Goal: Task Accomplishment & Management: Complete application form

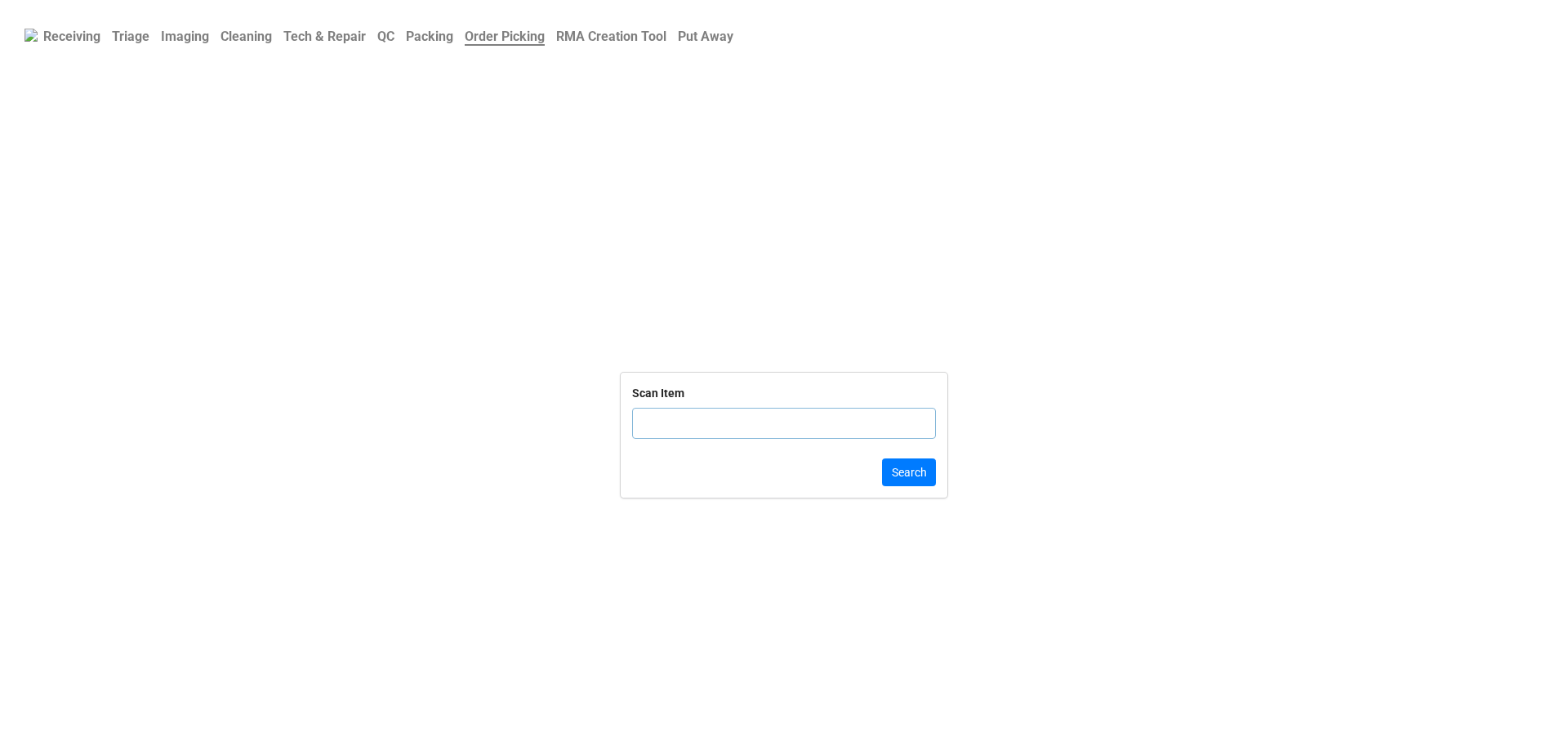
click at [666, 415] on input "text" at bounding box center [784, 423] width 303 height 31
click button "Search" at bounding box center [909, 473] width 53 height 28
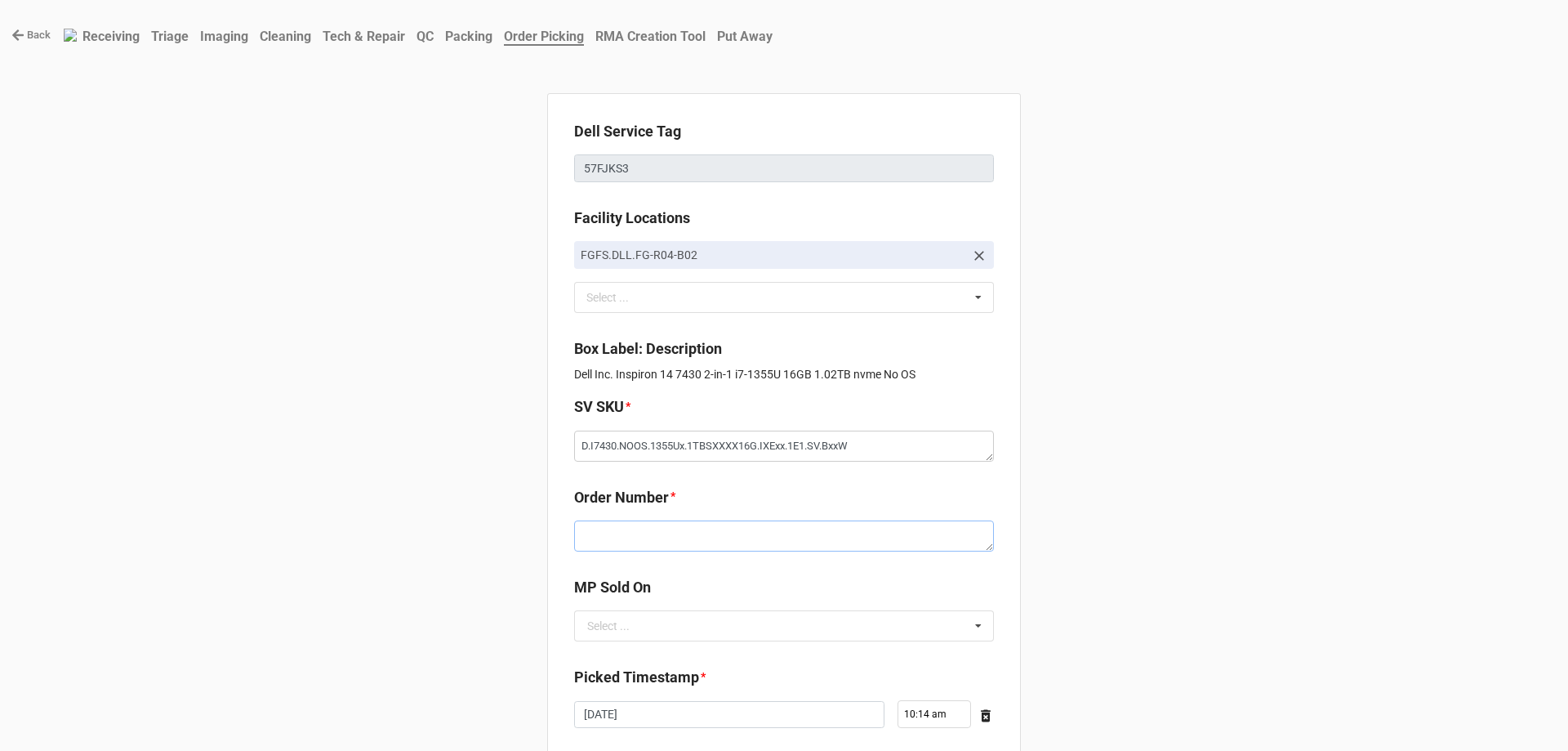
click at [602, 544] on textarea at bounding box center [784, 535] width 420 height 31
paste textarea "5033985"
type textarea "x"
type textarea "5033985"
click at [641, 635] on input "text" at bounding box center [785, 626] width 418 height 30
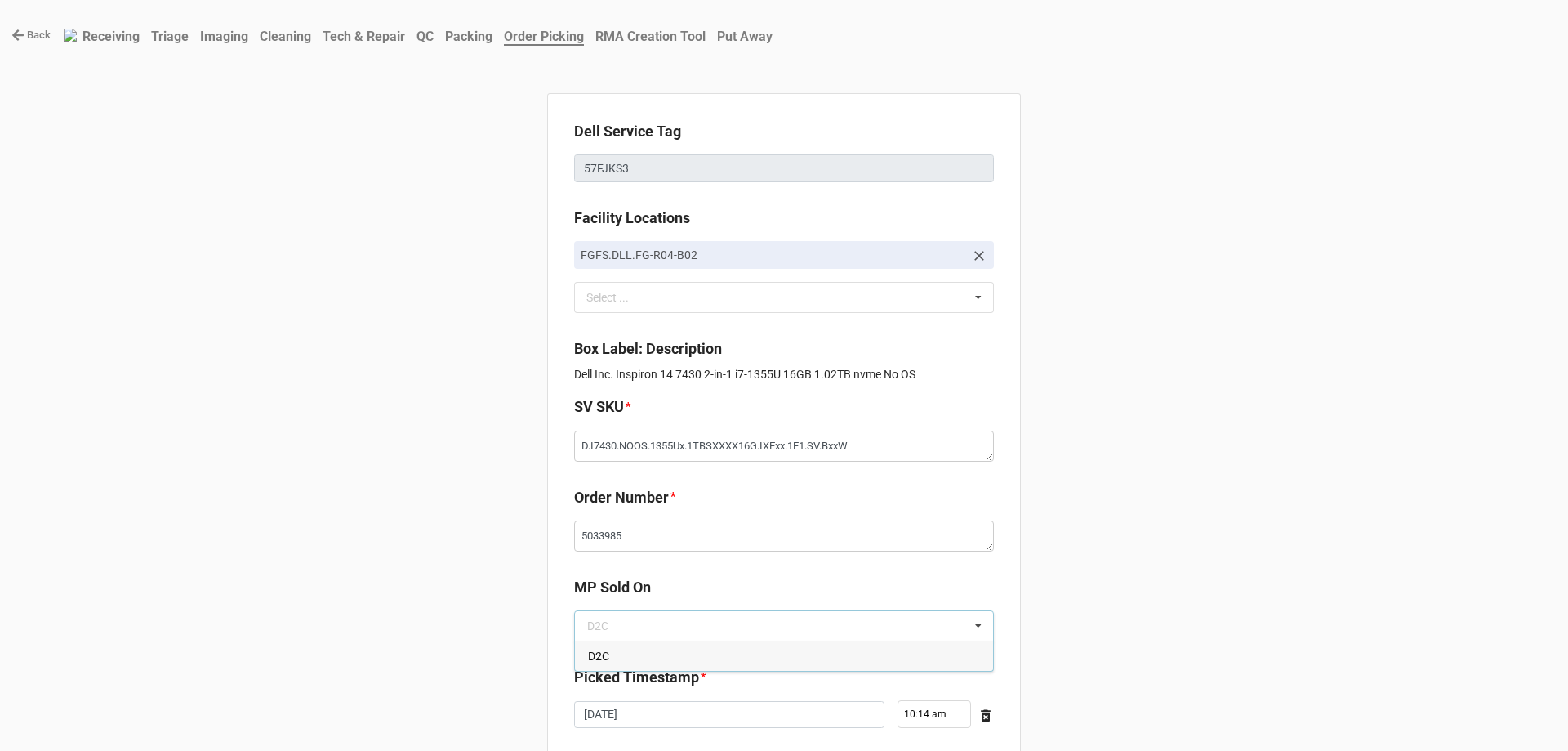
click at [641, 651] on div "D2C" at bounding box center [784, 655] width 418 height 30
type textarea "x"
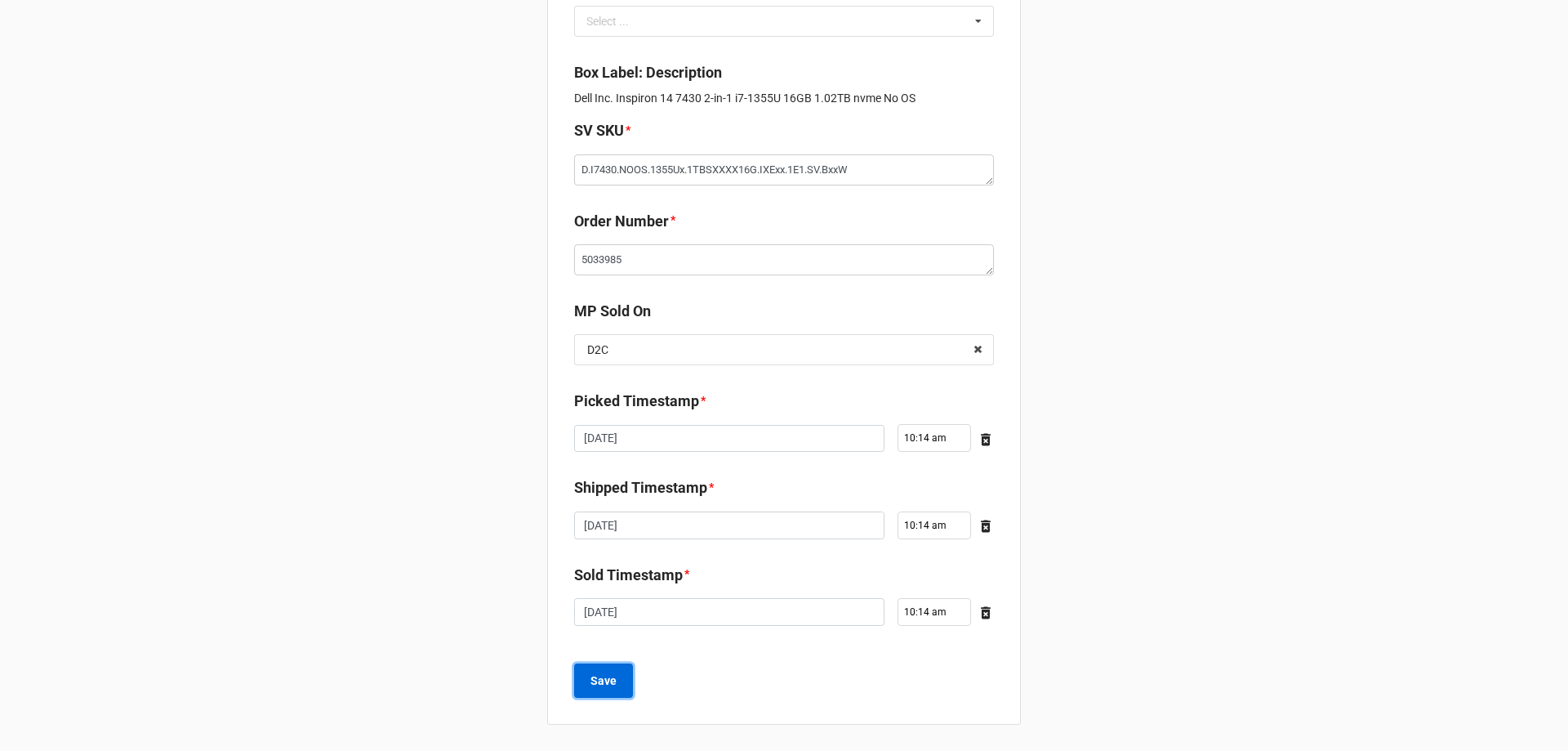
click at [603, 690] on button "Save" at bounding box center [603, 680] width 59 height 34
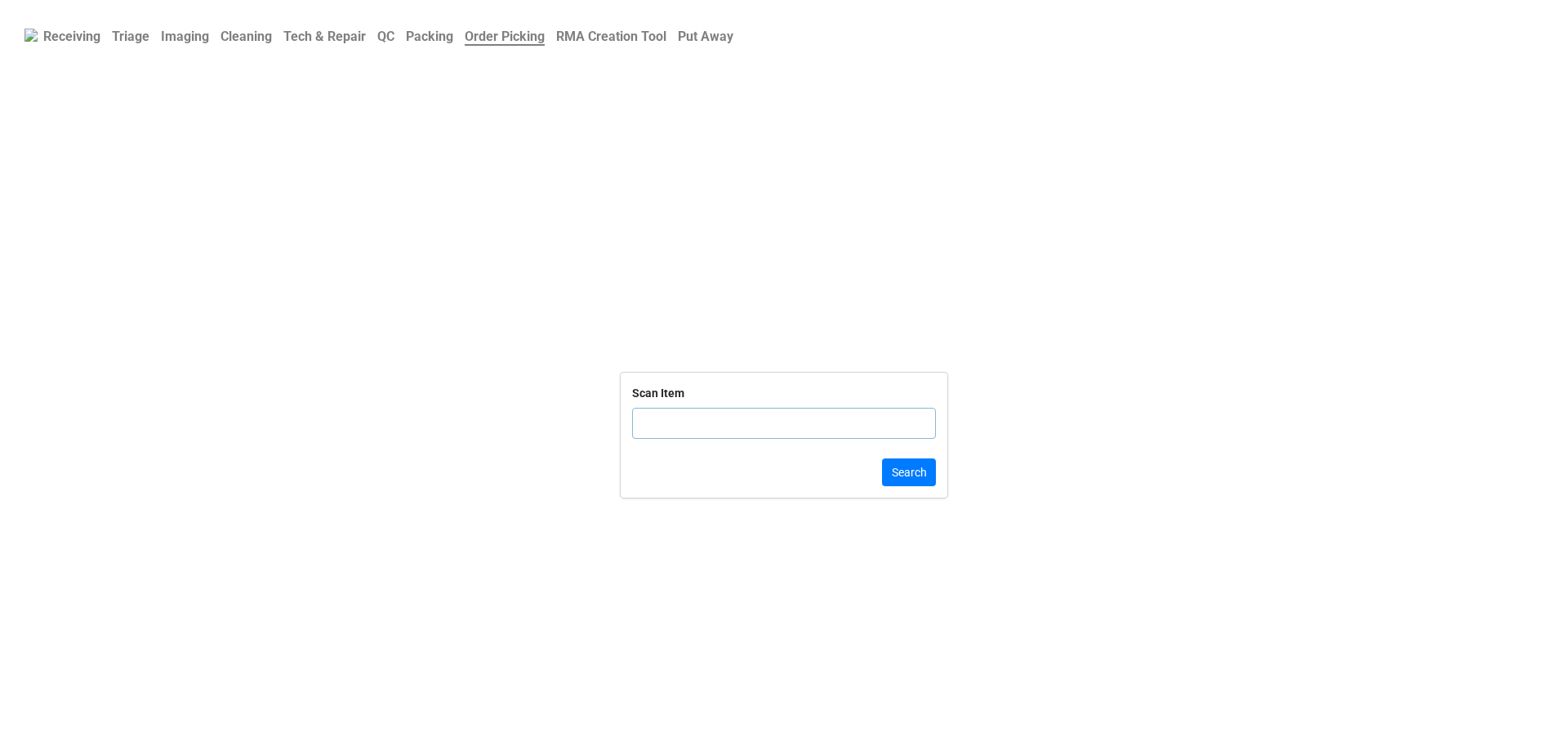
click at [709, 422] on input "text" at bounding box center [784, 423] width 303 height 31
click button "Search" at bounding box center [909, 473] width 53 height 28
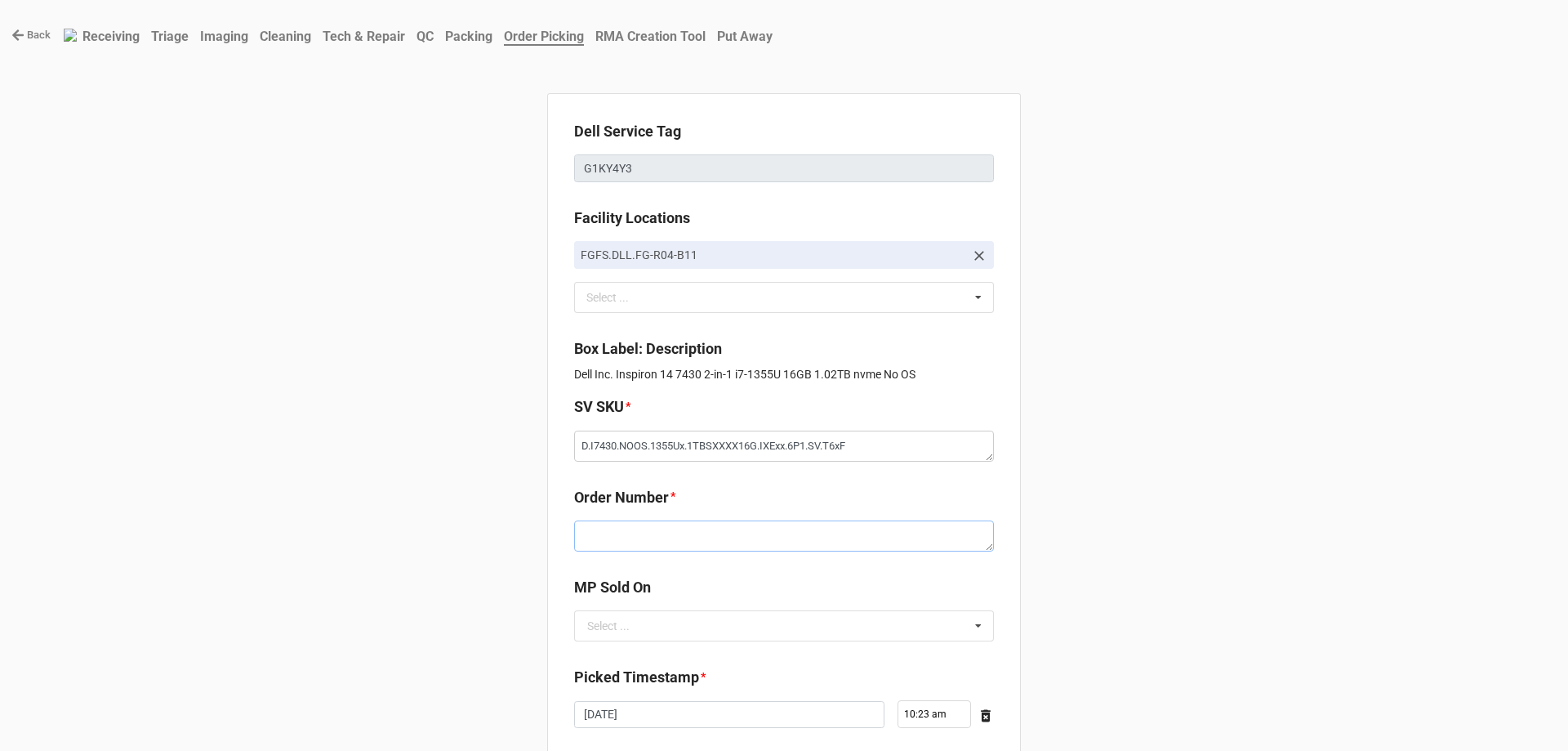
click at [680, 551] on textarea at bounding box center [784, 535] width 420 height 31
paste textarea "5033981"
type textarea "x"
type textarea "5033981"
click at [684, 624] on input "text" at bounding box center [785, 626] width 418 height 30
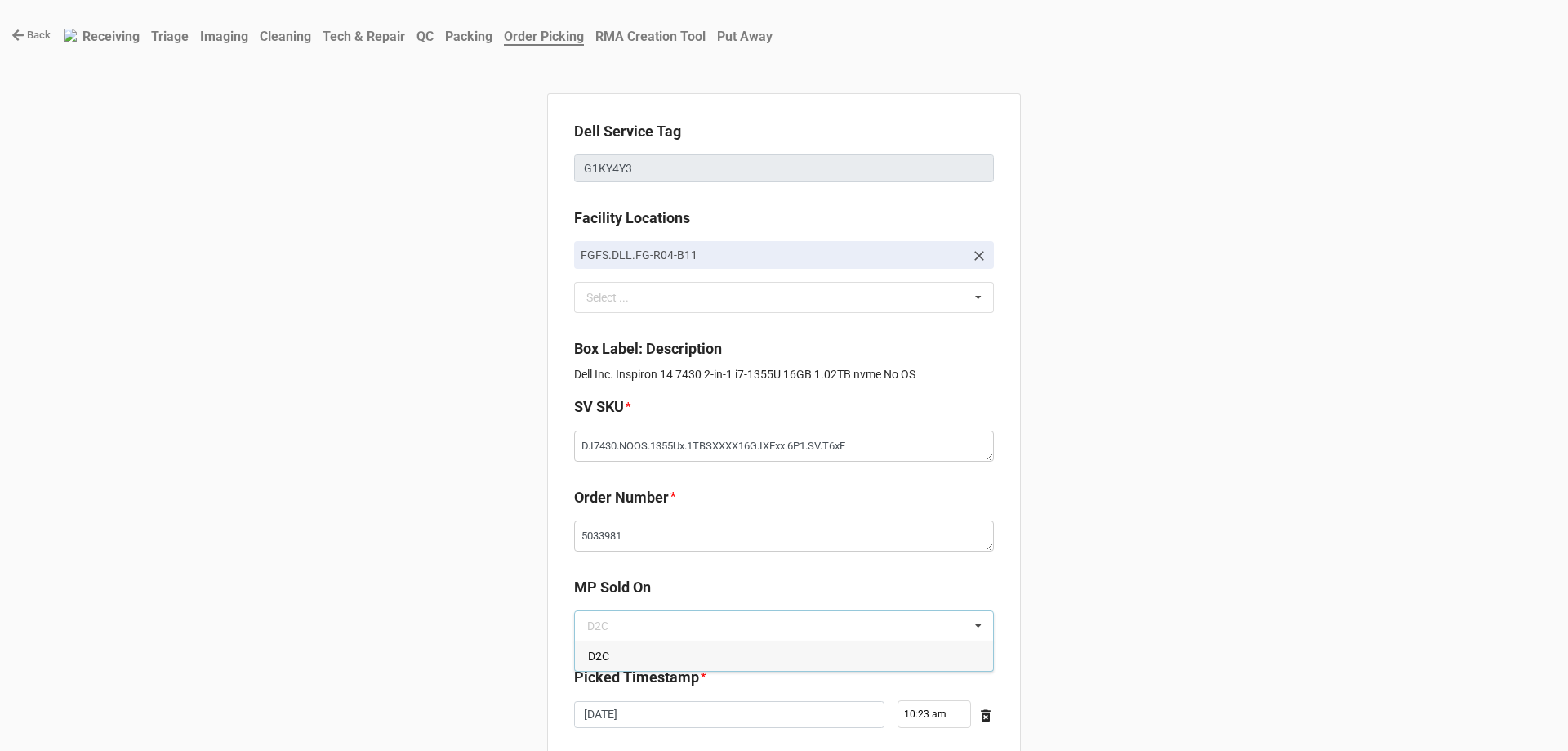
click at [695, 658] on div "D2C" at bounding box center [784, 655] width 418 height 30
type textarea "x"
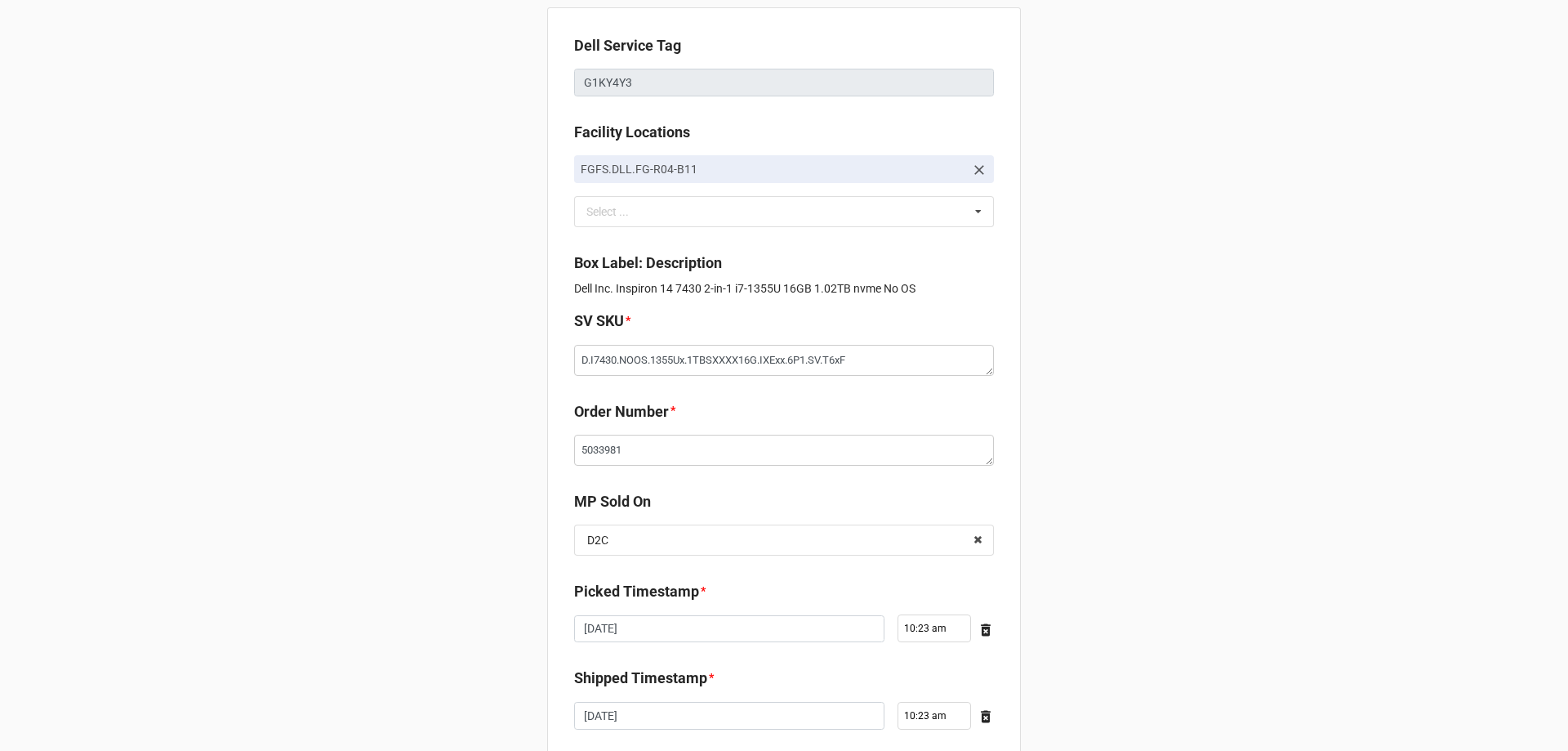
scroll to position [276, 0]
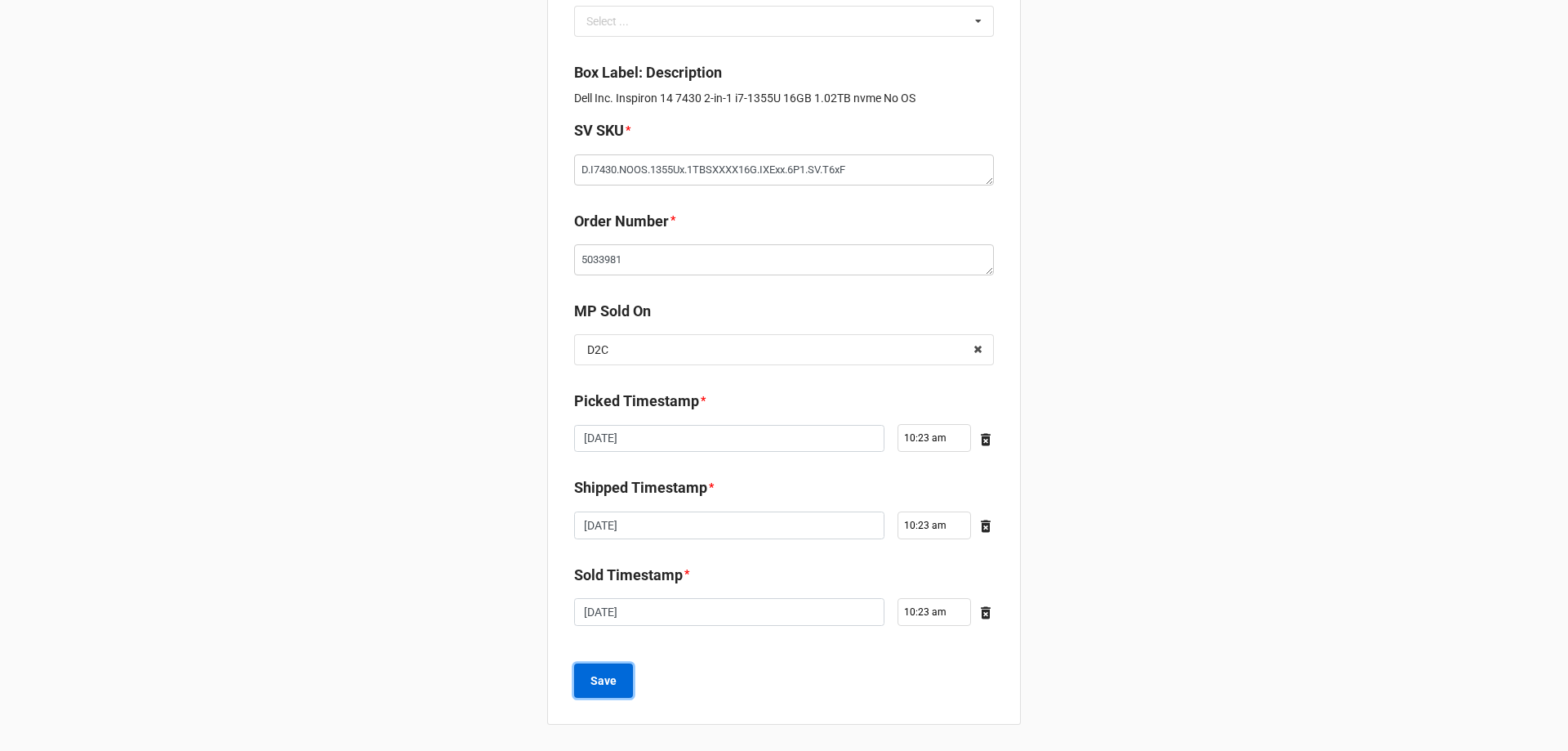
click at [621, 683] on button "Save" at bounding box center [603, 680] width 59 height 34
